Goal: Find specific page/section: Find specific page/section

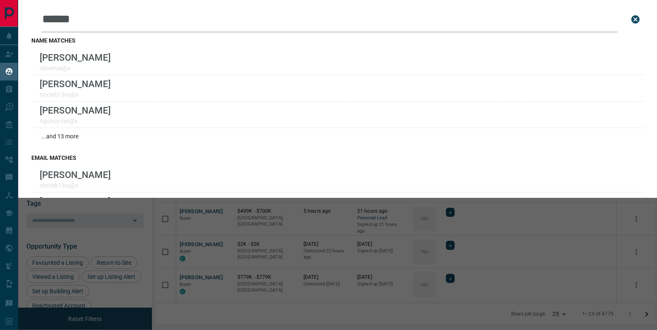
scroll to position [256, 501]
click at [636, 19] on icon "close search bar" at bounding box center [635, 19] width 10 height 10
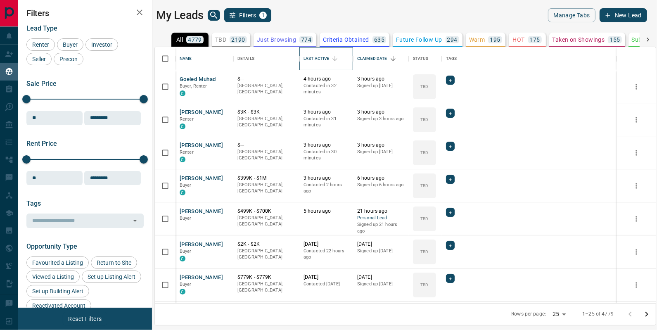
click at [319, 59] on div "Last Active" at bounding box center [316, 58] width 26 height 23
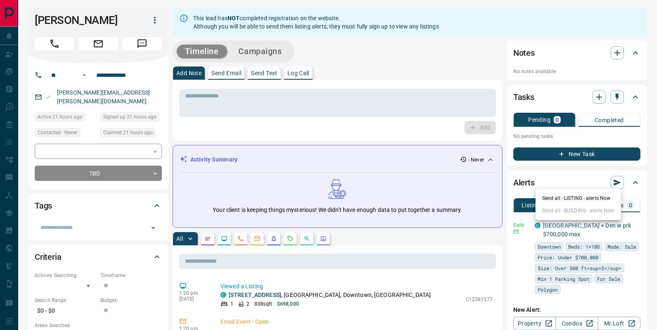
click at [573, 225] on div at bounding box center [328, 165] width 657 height 330
click at [574, 226] on link "Downtown Central 1Br + Den w prk $700,000 max" at bounding box center [587, 229] width 88 height 15
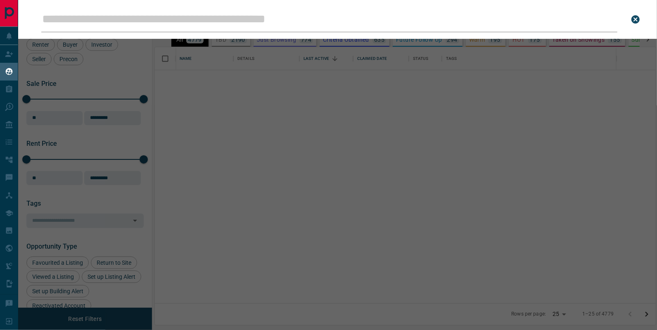
scroll to position [256, 501]
